Goal: Transaction & Acquisition: Purchase product/service

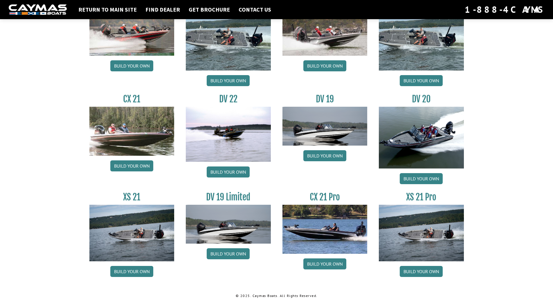
scroll to position [624, 0]
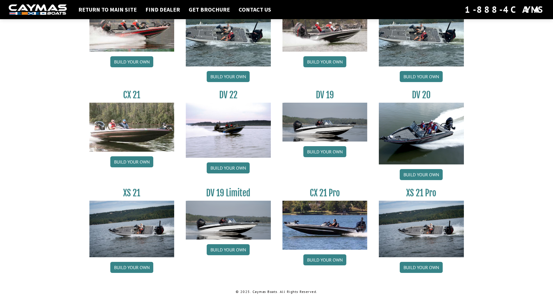
click at [338, 236] on img at bounding box center [325, 225] width 85 height 49
click at [338, 256] on link "Build your own" at bounding box center [325, 260] width 43 height 11
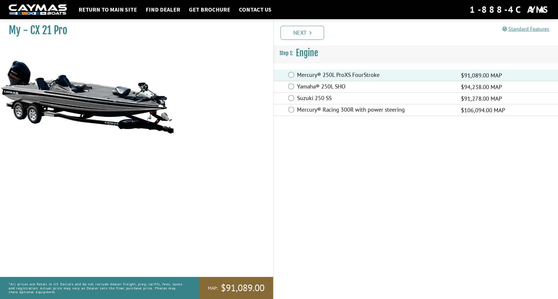
click at [301, 40] on div "Prev Next" at bounding box center [415, 32] width 285 height 26
click at [302, 32] on link "Next" at bounding box center [302, 33] width 44 height 14
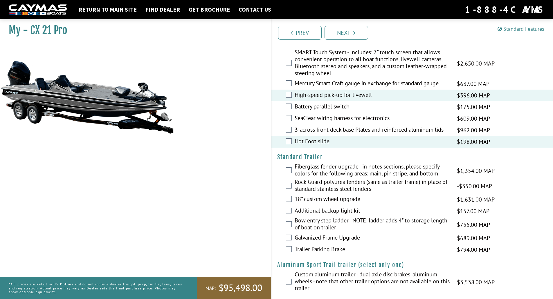
scroll to position [693, 0]
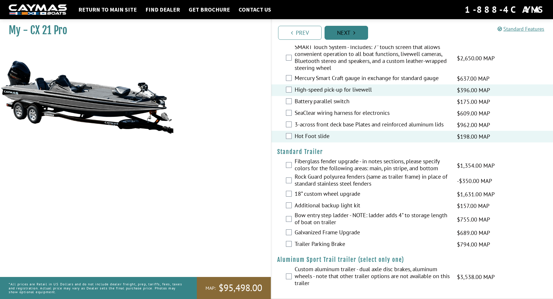
click at [338, 33] on link "Next" at bounding box center [347, 33] width 44 height 14
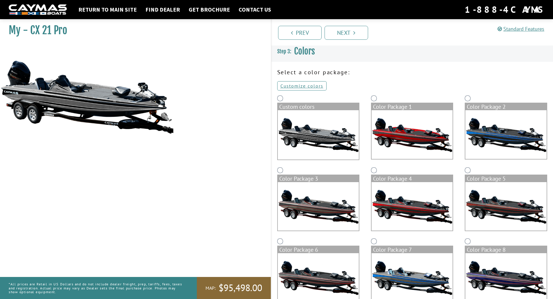
scroll to position [0, 0]
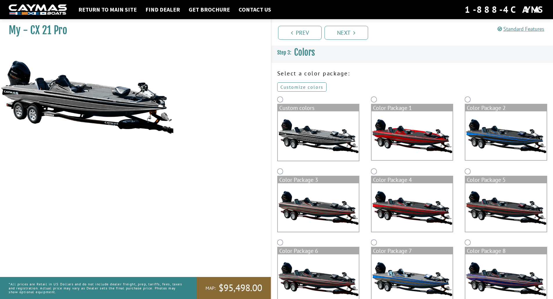
click at [303, 85] on link "Customize colors" at bounding box center [301, 86] width 49 height 9
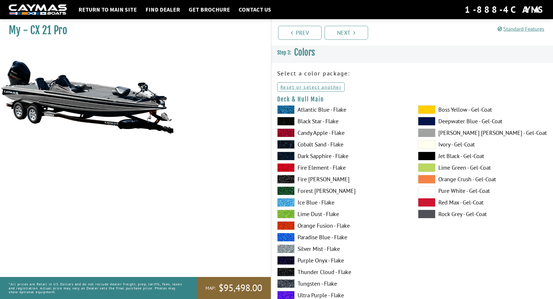
click at [294, 109] on span at bounding box center [285, 109] width 17 height 9
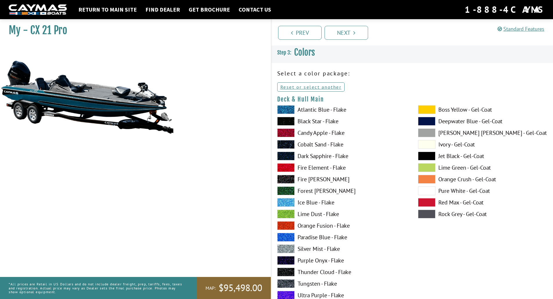
click at [291, 117] on span at bounding box center [285, 121] width 17 height 9
click at [289, 144] on span at bounding box center [285, 144] width 17 height 9
click at [290, 155] on span at bounding box center [285, 156] width 17 height 9
click at [293, 165] on span at bounding box center [285, 168] width 17 height 9
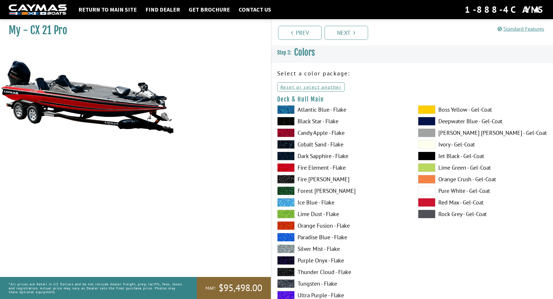
click at [293, 178] on span at bounding box center [285, 179] width 17 height 9
click at [291, 249] on span at bounding box center [285, 249] width 17 height 9
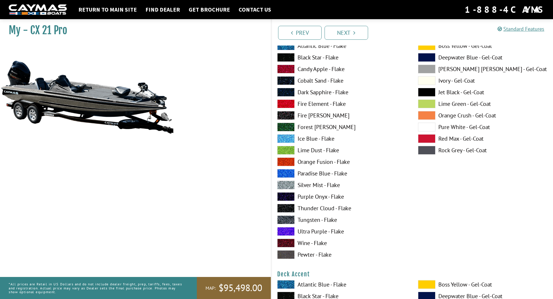
scroll to position [78, 0]
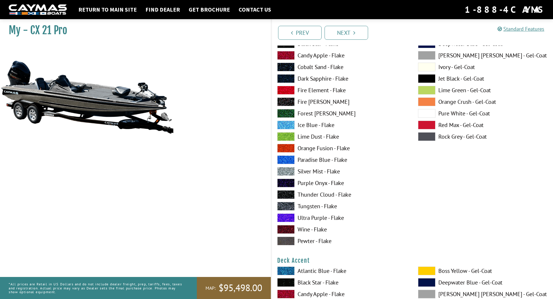
click at [284, 204] on span at bounding box center [285, 206] width 17 height 9
click at [288, 241] on span at bounding box center [285, 241] width 17 height 9
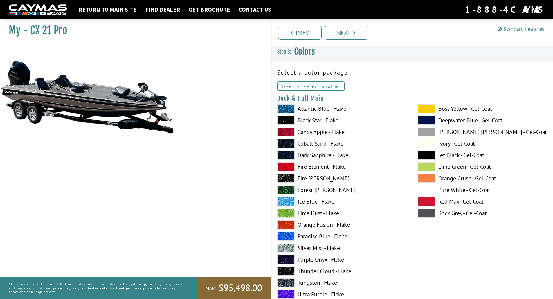
scroll to position [0, 0]
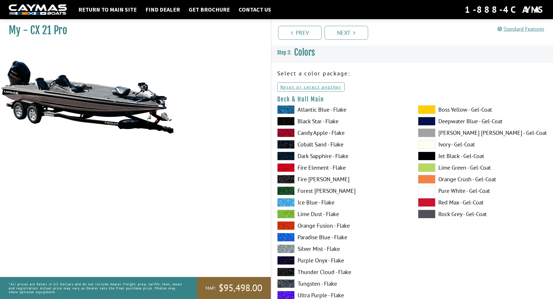
click at [431, 130] on span at bounding box center [426, 133] width 17 height 9
click at [424, 211] on span at bounding box center [426, 214] width 17 height 9
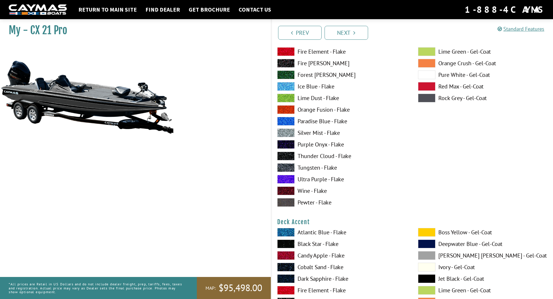
scroll to position [194, 0]
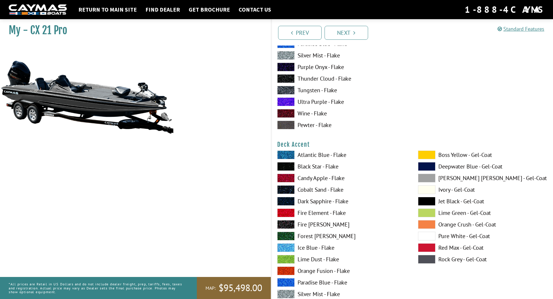
click at [428, 234] on span at bounding box center [426, 236] width 17 height 9
click at [428, 233] on span at bounding box center [426, 236] width 17 height 9
click at [289, 166] on span at bounding box center [285, 166] width 17 height 9
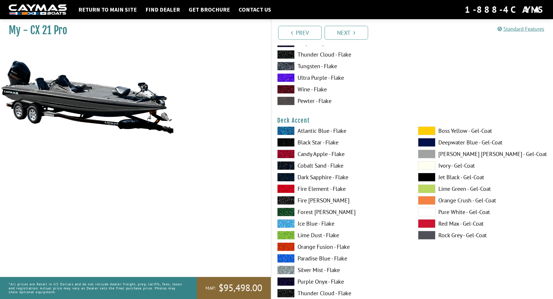
scroll to position [310, 0]
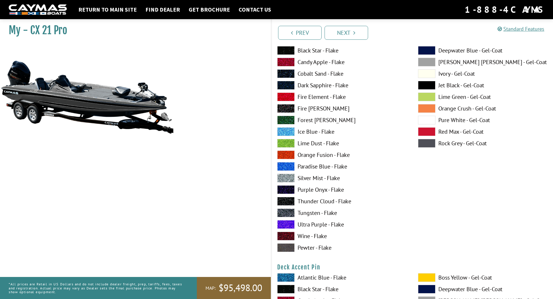
click at [289, 200] on span at bounding box center [285, 201] width 17 height 9
click at [286, 132] on span at bounding box center [285, 132] width 17 height 9
click at [288, 164] on span at bounding box center [285, 166] width 17 height 9
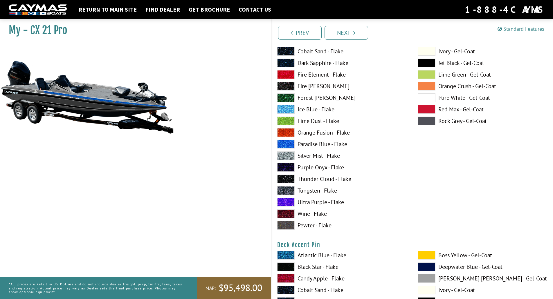
scroll to position [271, 0]
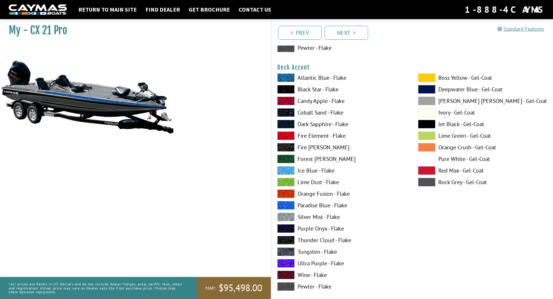
click at [427, 158] on span at bounding box center [426, 159] width 17 height 9
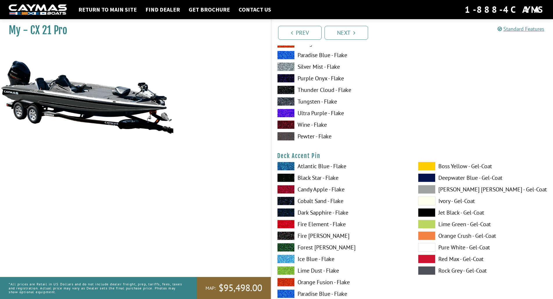
scroll to position [465, 0]
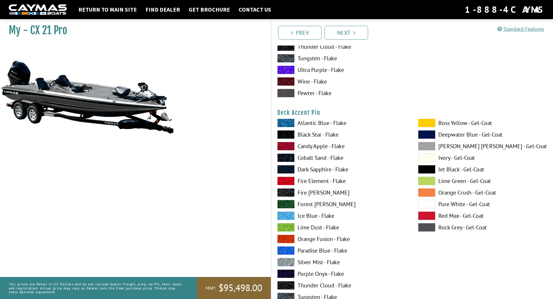
click at [287, 134] on span at bounding box center [285, 134] width 17 height 9
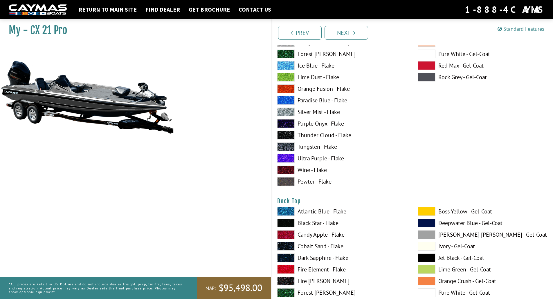
scroll to position [620, 0]
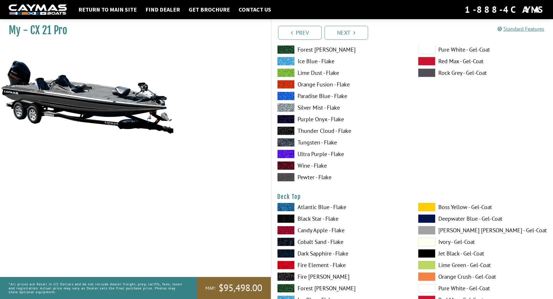
click at [429, 228] on span at bounding box center [426, 230] width 17 height 9
click at [430, 240] on span at bounding box center [426, 242] width 17 height 9
click at [428, 287] on span at bounding box center [426, 288] width 17 height 9
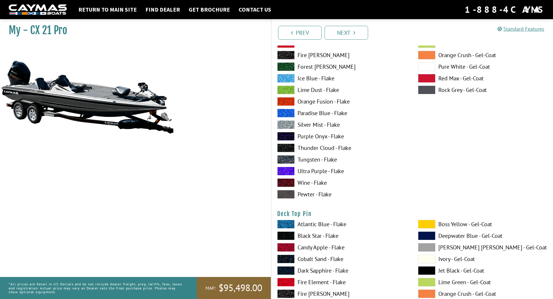
scroll to position [891, 0]
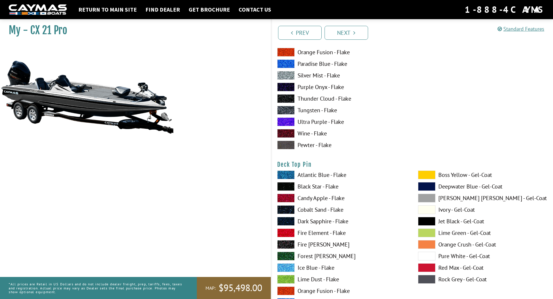
click at [291, 184] on span at bounding box center [285, 186] width 17 height 9
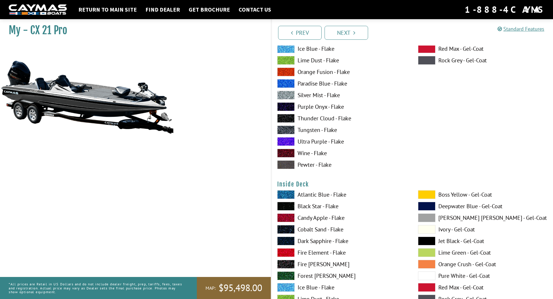
scroll to position [1123, 0]
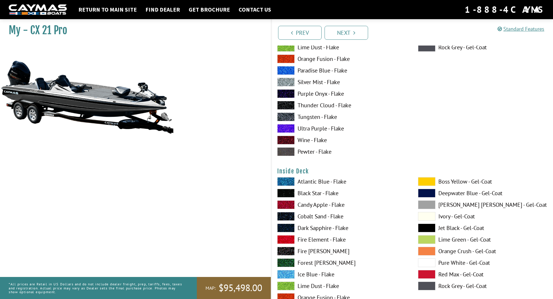
click at [428, 286] on span at bounding box center [426, 286] width 17 height 9
click at [423, 223] on div "Boss Yellow - Gel-Coat Deepwater Blue - Gel-Coat Dove Gray - Gel-Coat Ivory - G…" at bounding box center [482, 287] width 141 height 221
click at [427, 228] on span at bounding box center [426, 228] width 17 height 9
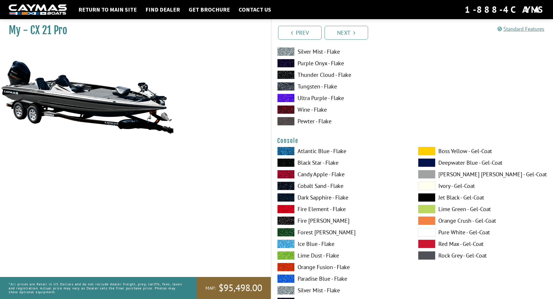
scroll to position [1394, 0]
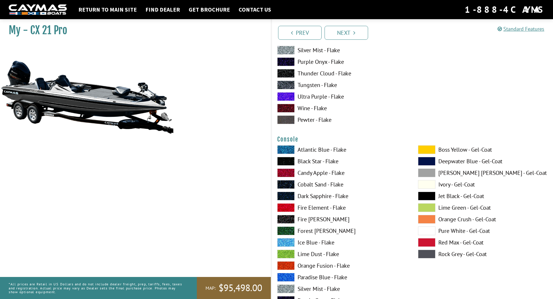
click at [431, 230] on span at bounding box center [426, 231] width 17 height 9
click at [429, 171] on span at bounding box center [426, 173] width 17 height 9
click at [430, 254] on span at bounding box center [426, 254] width 17 height 9
click at [429, 233] on span at bounding box center [426, 231] width 17 height 9
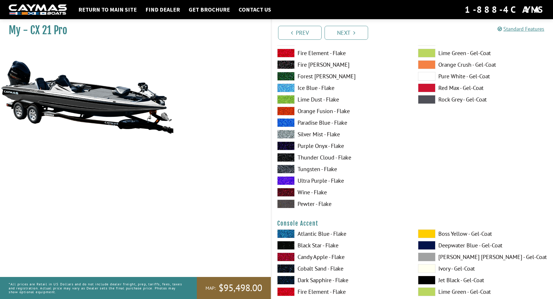
scroll to position [1588, 0]
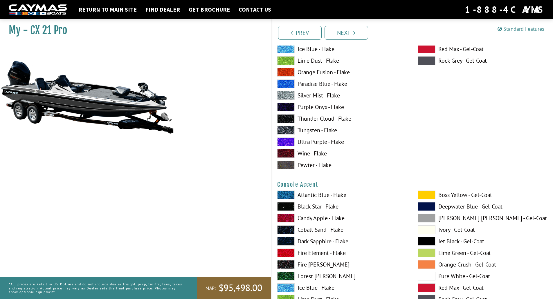
click at [426, 276] on span at bounding box center [426, 276] width 17 height 9
click at [426, 275] on span at bounding box center [426, 276] width 17 height 9
click at [285, 207] on span at bounding box center [285, 206] width 17 height 9
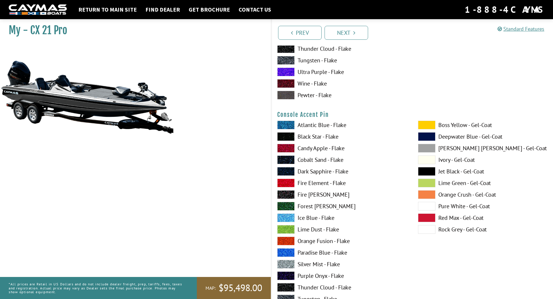
scroll to position [1898, 0]
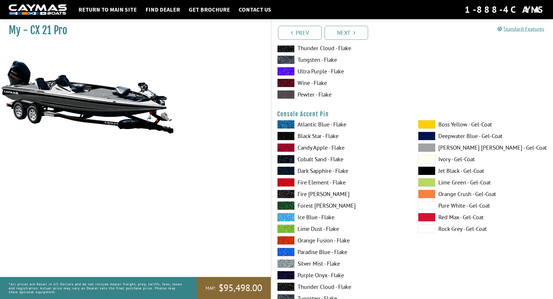
click at [427, 145] on span at bounding box center [426, 147] width 17 height 9
click at [427, 228] on span at bounding box center [426, 229] width 17 height 9
click at [428, 228] on span at bounding box center [426, 229] width 17 height 9
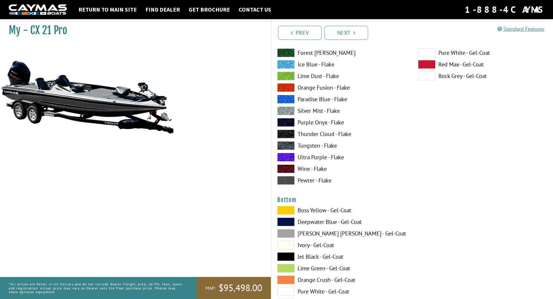
scroll to position [2091, 0]
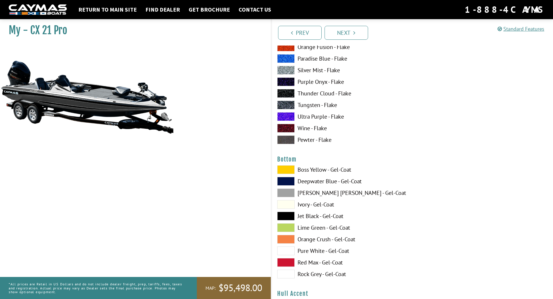
click at [289, 212] on span at bounding box center [285, 216] width 17 height 9
click at [288, 274] on span at bounding box center [285, 274] width 17 height 9
click at [287, 247] on span at bounding box center [285, 251] width 17 height 9
click at [289, 215] on span at bounding box center [285, 216] width 17 height 9
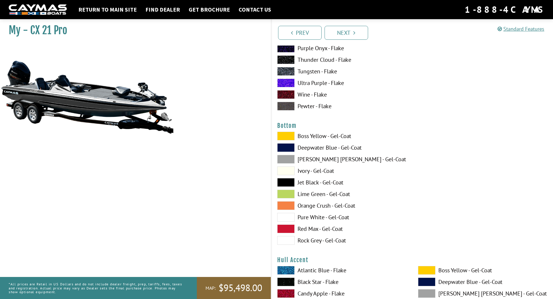
scroll to position [2207, 0]
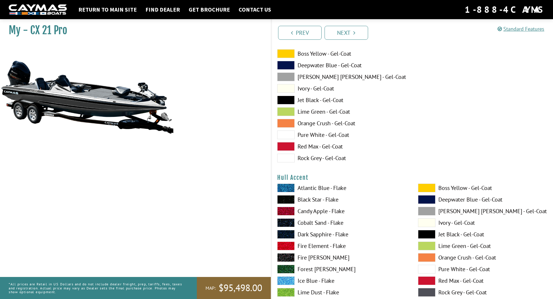
click at [426, 269] on span at bounding box center [426, 269] width 17 height 9
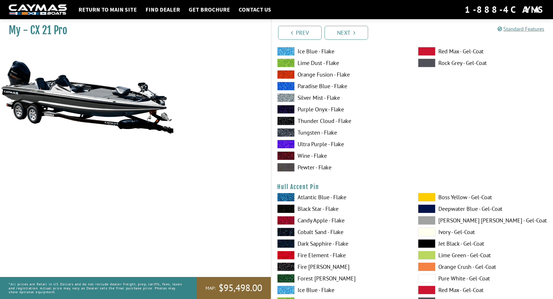
scroll to position [2440, 0]
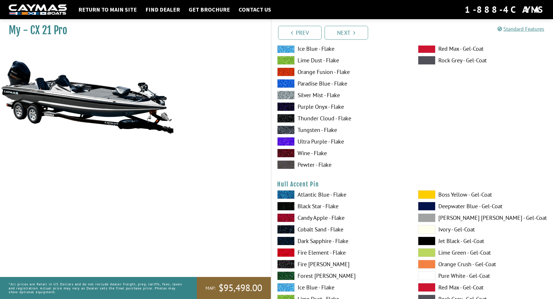
click at [285, 200] on div "Atlantic Blue - Flake Black Star - Flake Candy Apple - Flake Cobalt Sand - Flak…" at bounding box center [342, 301] width 141 height 221
click at [287, 205] on span at bounding box center [285, 206] width 17 height 9
click at [288, 205] on span at bounding box center [285, 206] width 17 height 9
click at [288, 204] on span at bounding box center [285, 206] width 17 height 9
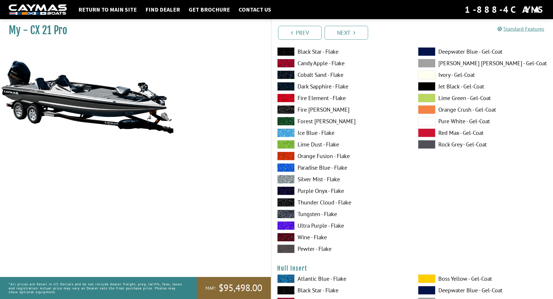
scroll to position [2711, 0]
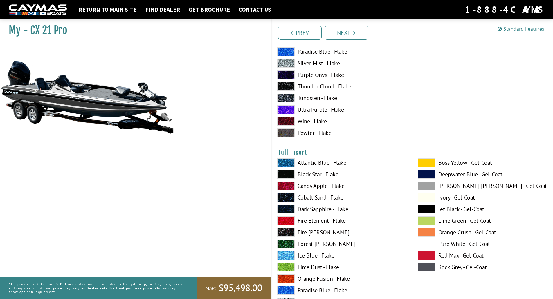
click at [431, 245] on span at bounding box center [426, 244] width 17 height 9
click at [292, 218] on span at bounding box center [285, 221] width 17 height 9
click at [432, 173] on span at bounding box center [426, 174] width 17 height 9
click at [432, 184] on span at bounding box center [426, 186] width 17 height 9
click at [431, 163] on span at bounding box center [426, 163] width 17 height 9
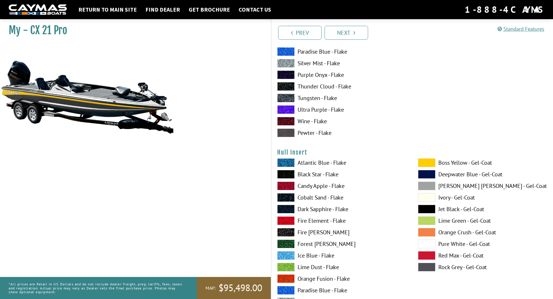
click at [429, 220] on span at bounding box center [426, 221] width 17 height 9
click at [430, 253] on span at bounding box center [426, 256] width 17 height 9
click at [292, 222] on span at bounding box center [285, 221] width 17 height 9
click at [287, 188] on span at bounding box center [285, 186] width 17 height 9
click at [288, 162] on span at bounding box center [285, 163] width 17 height 9
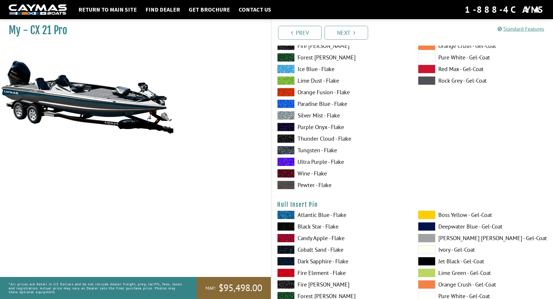
scroll to position [2943, 0]
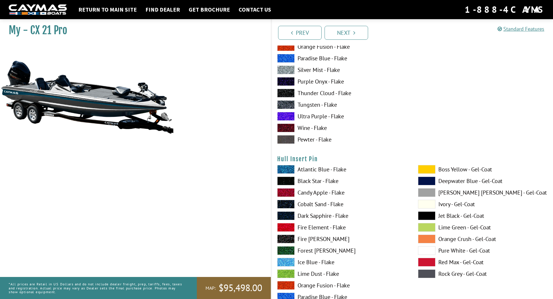
click at [429, 251] on span at bounding box center [426, 251] width 17 height 9
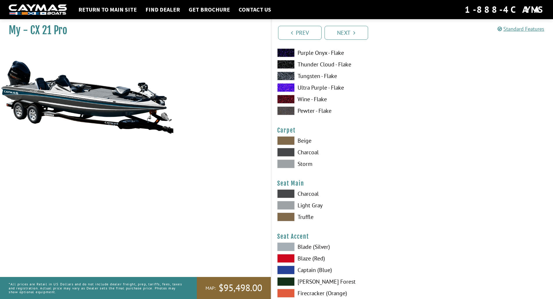
scroll to position [3215, 0]
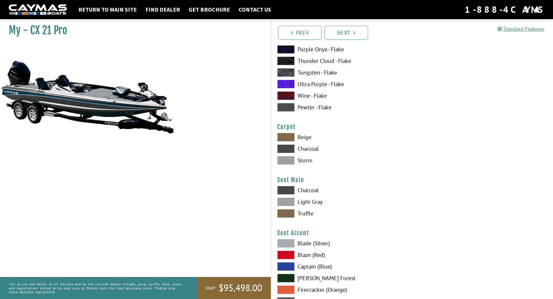
click at [288, 160] on span at bounding box center [285, 160] width 17 height 9
click at [289, 149] on span at bounding box center [285, 149] width 17 height 9
click at [290, 161] on span at bounding box center [285, 160] width 17 height 9
click at [291, 200] on span at bounding box center [285, 202] width 17 height 9
click at [288, 265] on span at bounding box center [285, 267] width 17 height 9
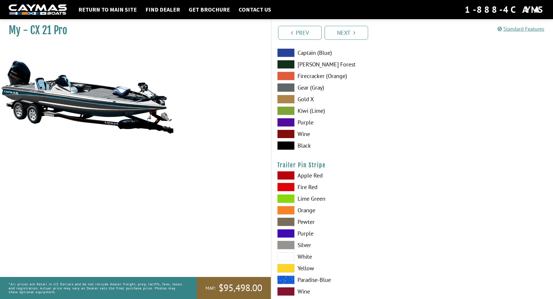
scroll to position [3443, 0]
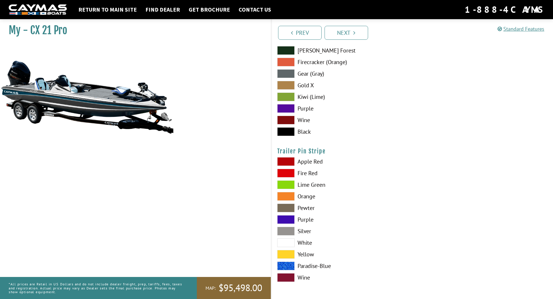
click at [289, 239] on span at bounding box center [285, 243] width 17 height 9
click at [288, 229] on span at bounding box center [285, 231] width 17 height 9
click at [289, 240] on span at bounding box center [285, 243] width 17 height 9
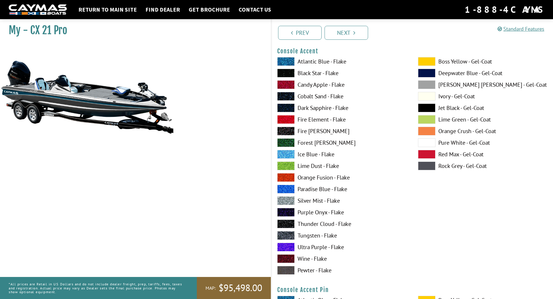
scroll to position [1661, 0]
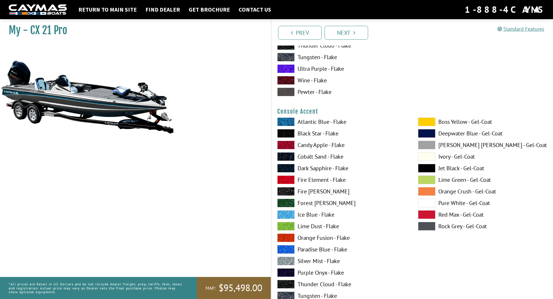
click at [286, 119] on span at bounding box center [285, 122] width 17 height 9
click at [291, 210] on div "Atlantic Blue - Flake Black Star - Flake Candy Apple - Flake Cobalt Sand - Flak…" at bounding box center [342, 228] width 141 height 221
click at [291, 211] on span at bounding box center [285, 215] width 17 height 9
click at [287, 245] on div "Atlantic Blue - Flake Black Star - Flake Candy Apple - Flake Cobalt Sand - Flak…" at bounding box center [342, 228] width 141 height 221
click at [288, 120] on span at bounding box center [285, 122] width 17 height 9
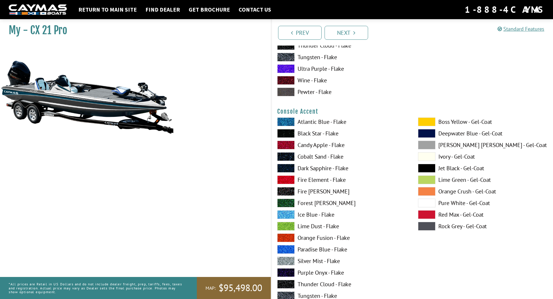
click at [291, 120] on span at bounding box center [285, 122] width 17 height 9
click at [289, 134] on span at bounding box center [285, 133] width 17 height 9
click at [289, 144] on span at bounding box center [285, 145] width 17 height 9
click at [286, 123] on span at bounding box center [285, 122] width 17 height 9
click at [244, 174] on div "My - CX 21 Pro MAP:" at bounding box center [132, 166] width 277 height 299
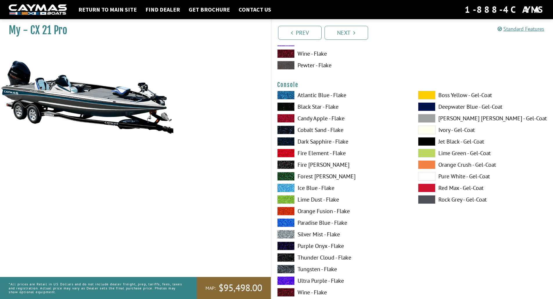
scroll to position [1429, 0]
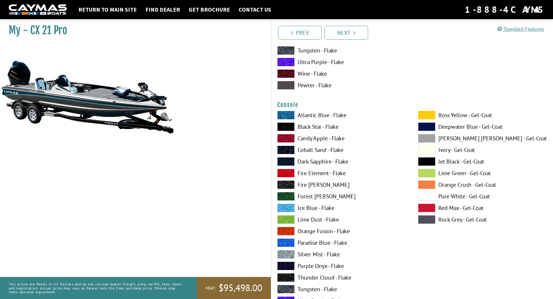
click at [293, 111] on div "Console Please select color. Atlantic Blue - Flake Black Star - Flake Candy App…" at bounding box center [412, 216] width 270 height 230
click at [291, 112] on span at bounding box center [285, 115] width 17 height 9
click at [428, 195] on span at bounding box center [426, 196] width 17 height 9
click at [430, 162] on span at bounding box center [426, 161] width 17 height 9
click at [424, 218] on span at bounding box center [426, 220] width 17 height 9
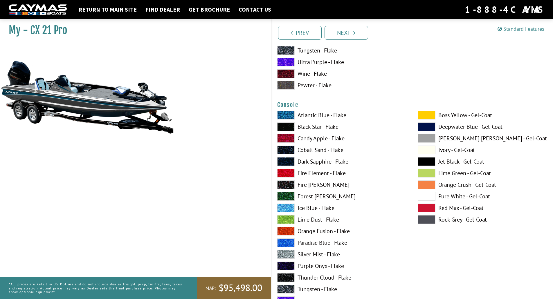
click at [428, 194] on span at bounding box center [426, 196] width 17 height 9
click at [26, 9] on img at bounding box center [38, 9] width 58 height 11
